Goal: Task Accomplishment & Management: Manage account settings

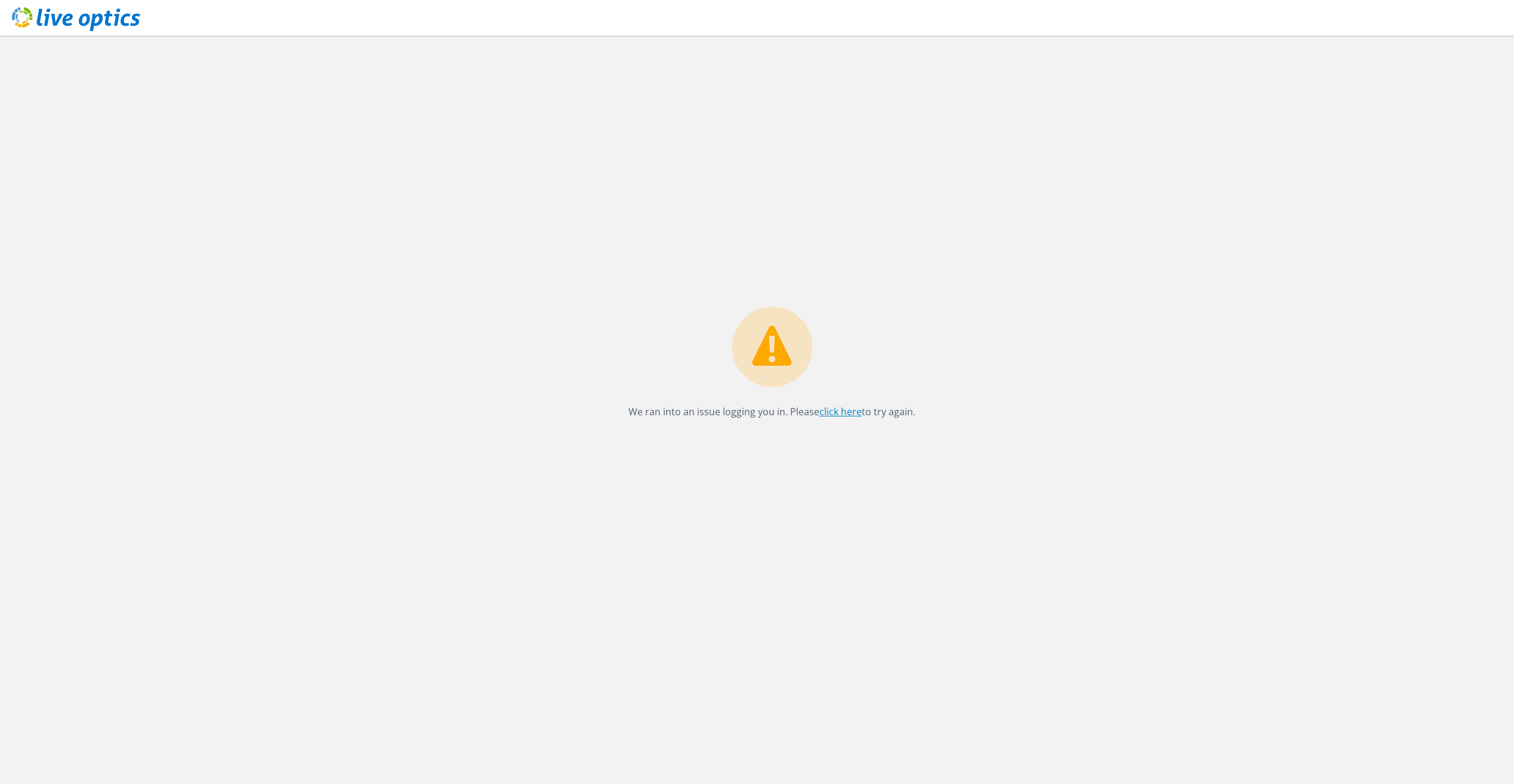
click at [837, 408] on link "click here" at bounding box center [840, 412] width 42 height 13
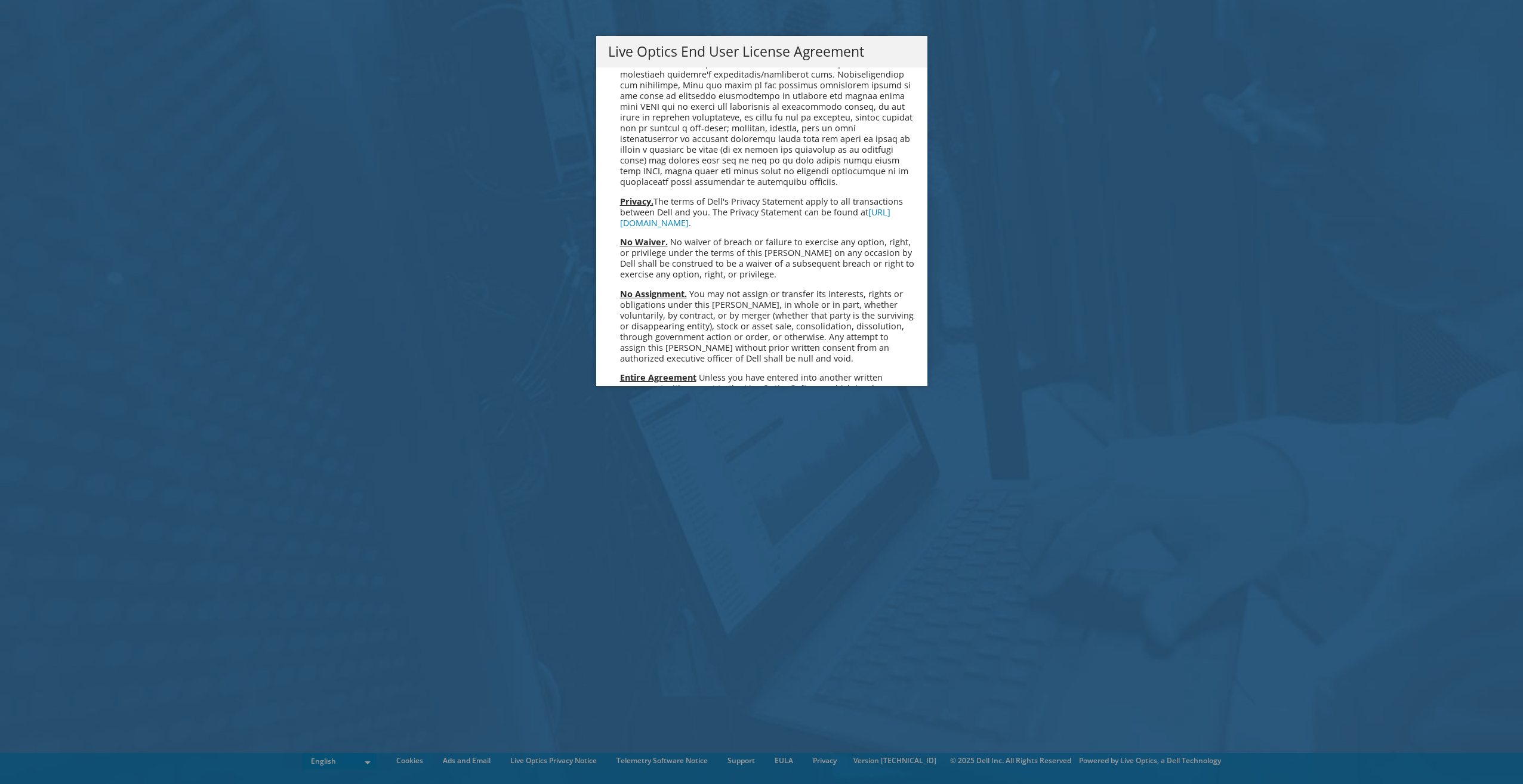
scroll to position [4513, 0]
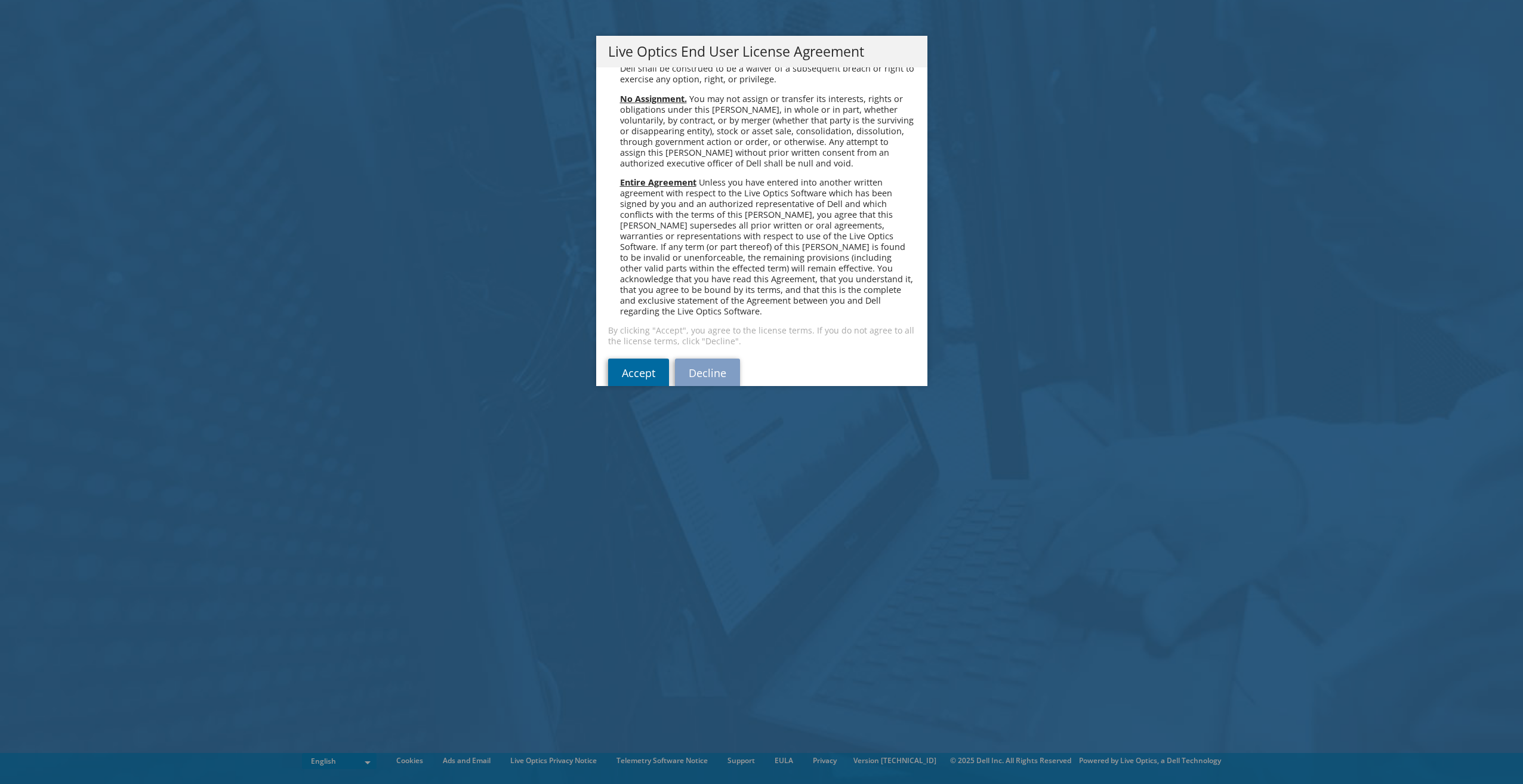
click at [633, 359] on link "Accept" at bounding box center [639, 373] width 61 height 29
